Goal: Navigation & Orientation: Find specific page/section

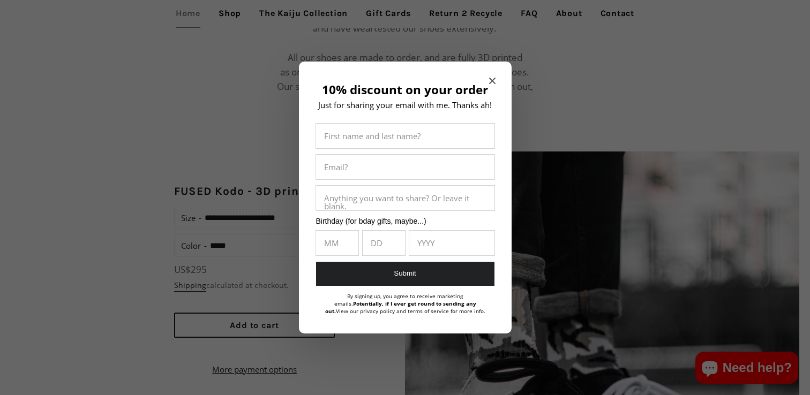
scroll to position [851, 0]
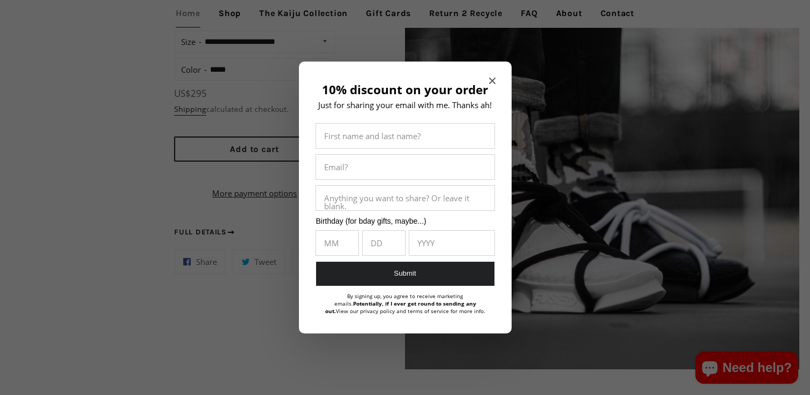
click at [489, 79] on icon "Close modal" at bounding box center [492, 81] width 6 height 6
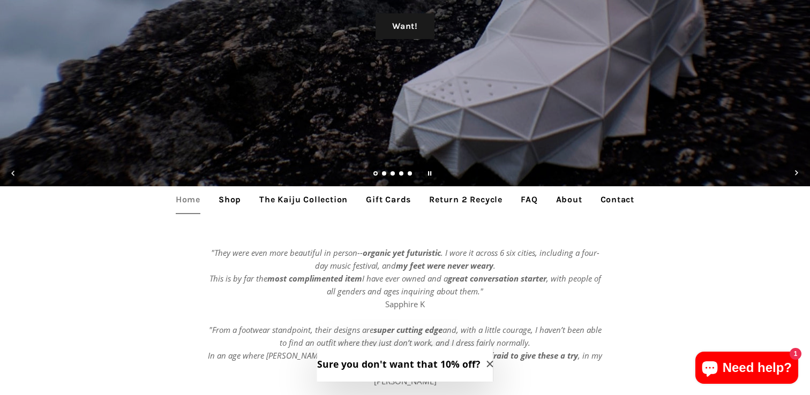
scroll to position [0, 0]
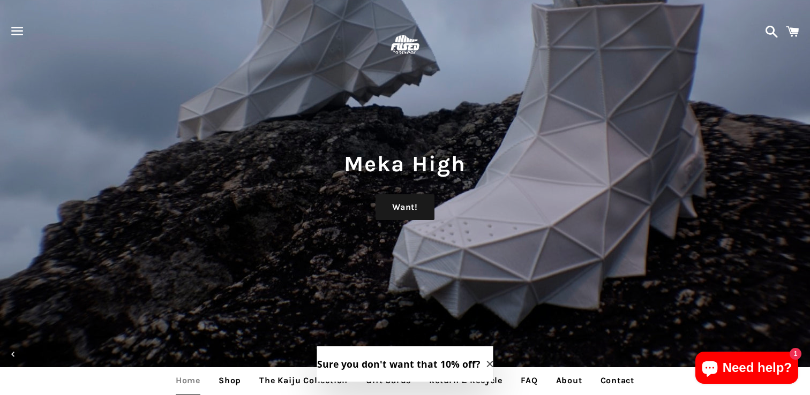
click at [792, 33] on span at bounding box center [792, 32] width 24 height 32
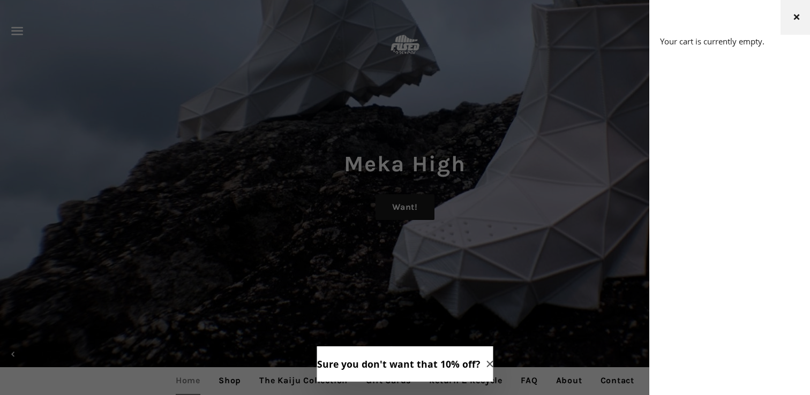
click at [794, 22] on span "button" at bounding box center [796, 18] width 10 height 16
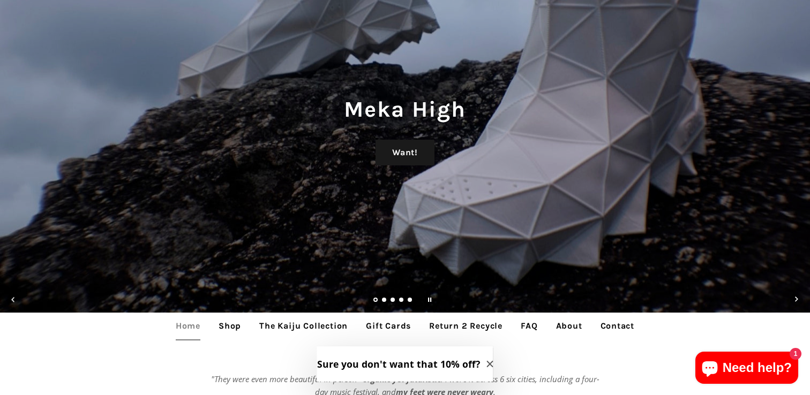
scroll to position [128, 0]
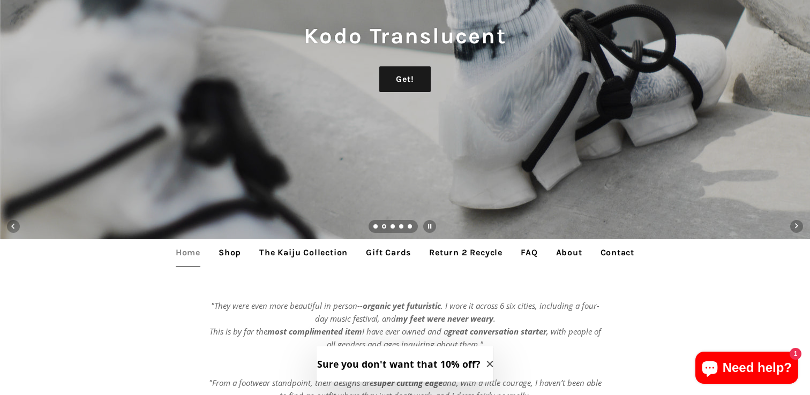
click at [226, 250] on link "Shop" at bounding box center [229, 252] width 39 height 27
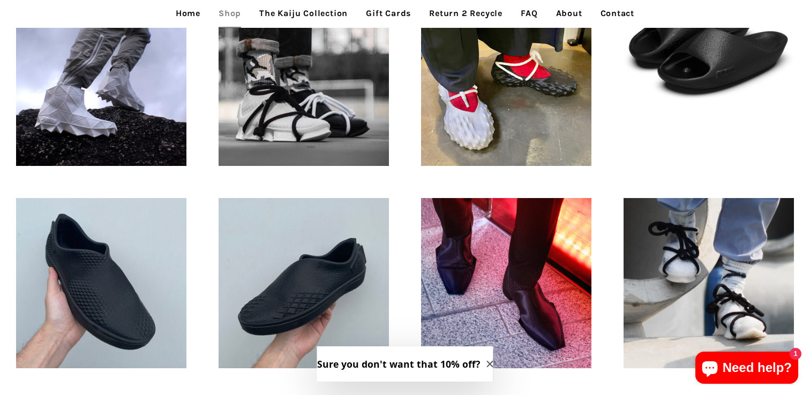
scroll to position [312, 0]
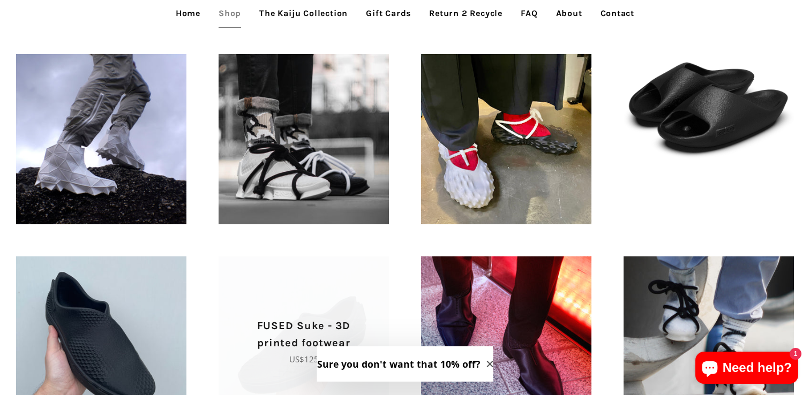
click at [314, 314] on span "FUSED Suke - 3D printed footwear Regular price US$125" at bounding box center [303, 341] width 170 height 170
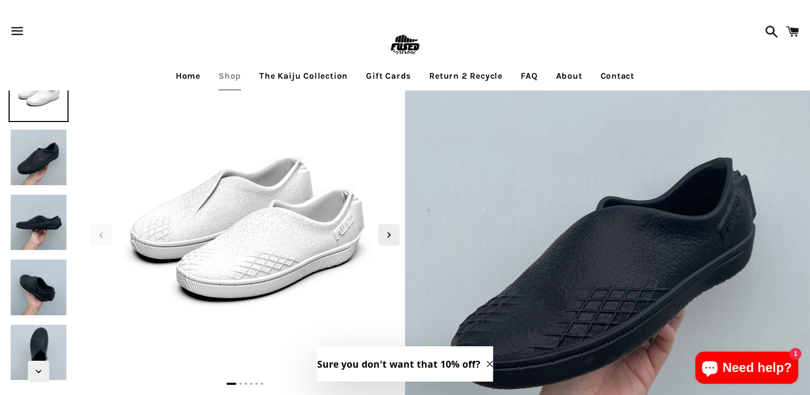
click at [175, 73] on link "Home" at bounding box center [188, 76] width 41 height 27
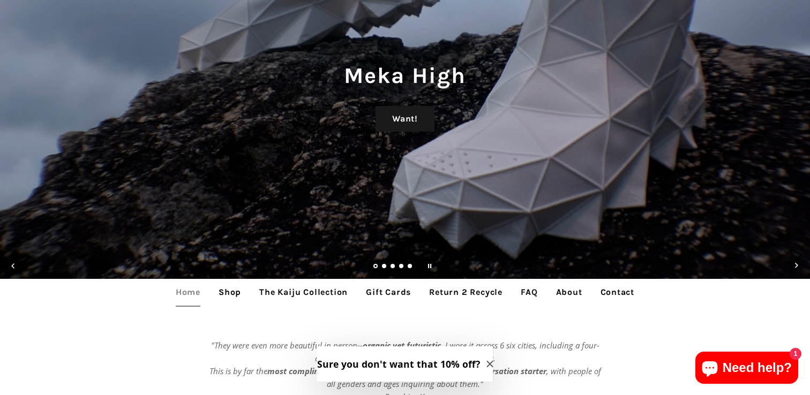
scroll to position [87, 0]
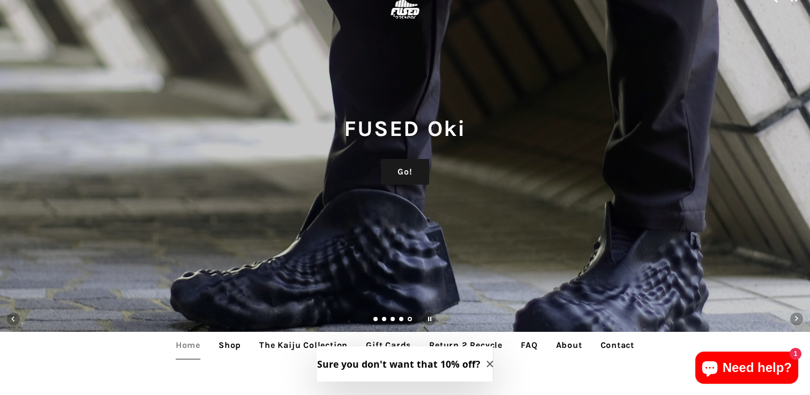
scroll to position [41, 0]
